Goal: Transaction & Acquisition: Purchase product/service

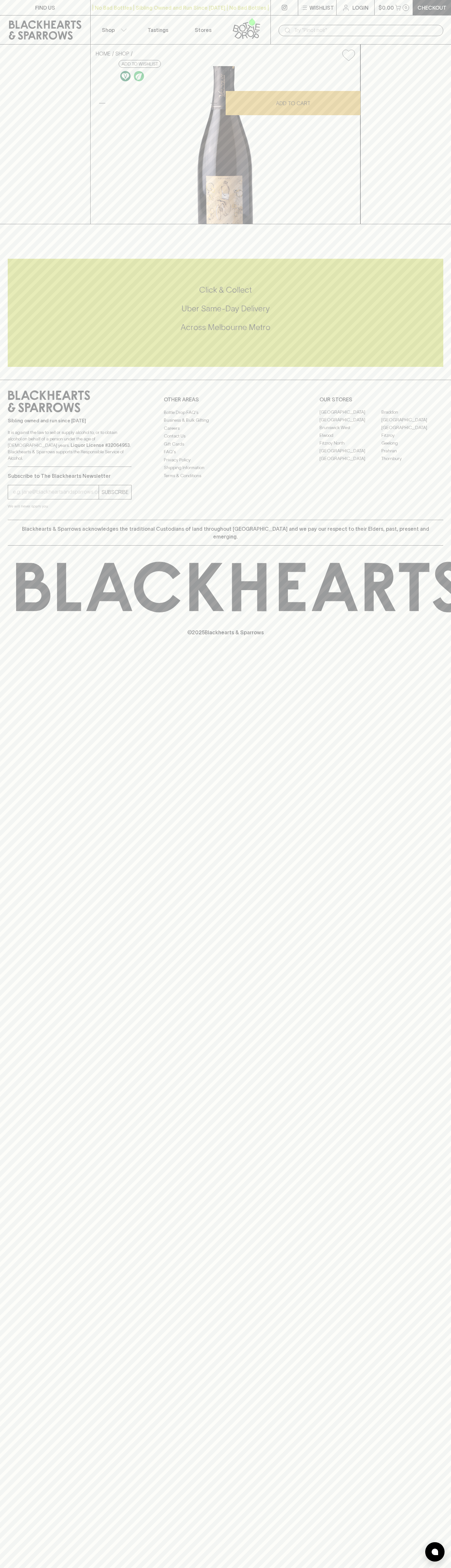
click at [425, 12] on link "Checkout" at bounding box center [432, 8] width 38 height 15
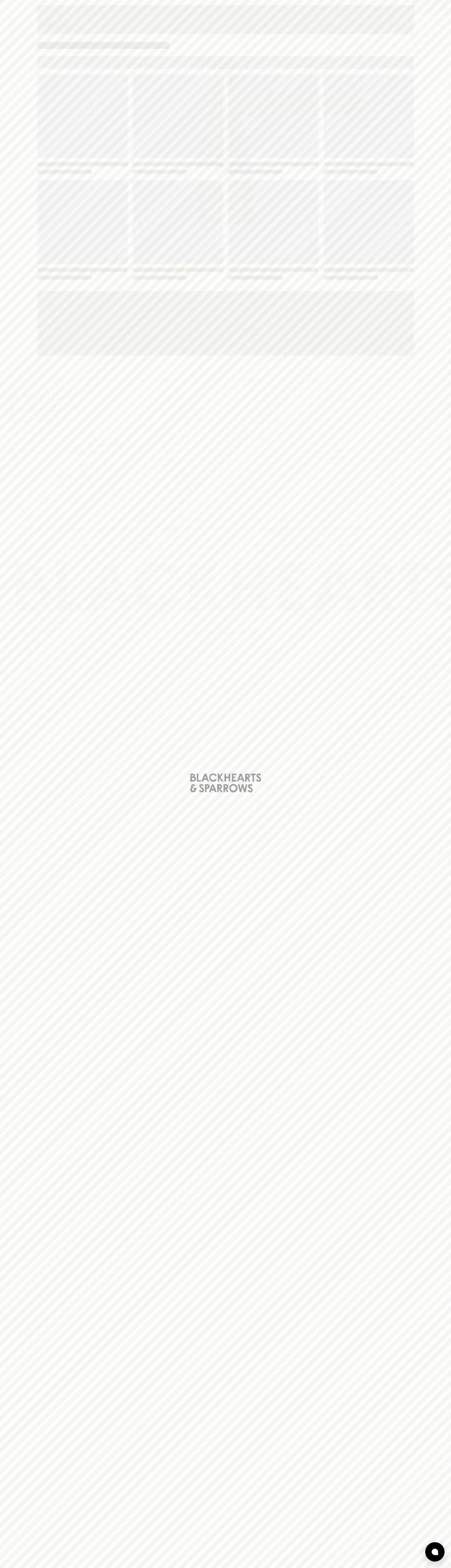
click at [442, 833] on div "Loading" at bounding box center [226, 784] width 451 height 1568
click at [166, 1567] on html "FIND US | No Bad Bottles | Sibling Owned and Run Since 2006 | No Bad Bottles | …" at bounding box center [226, 784] width 451 height 1568
click at [21, 1024] on div "Loading" at bounding box center [226, 784] width 451 height 1568
